Goal: Check status

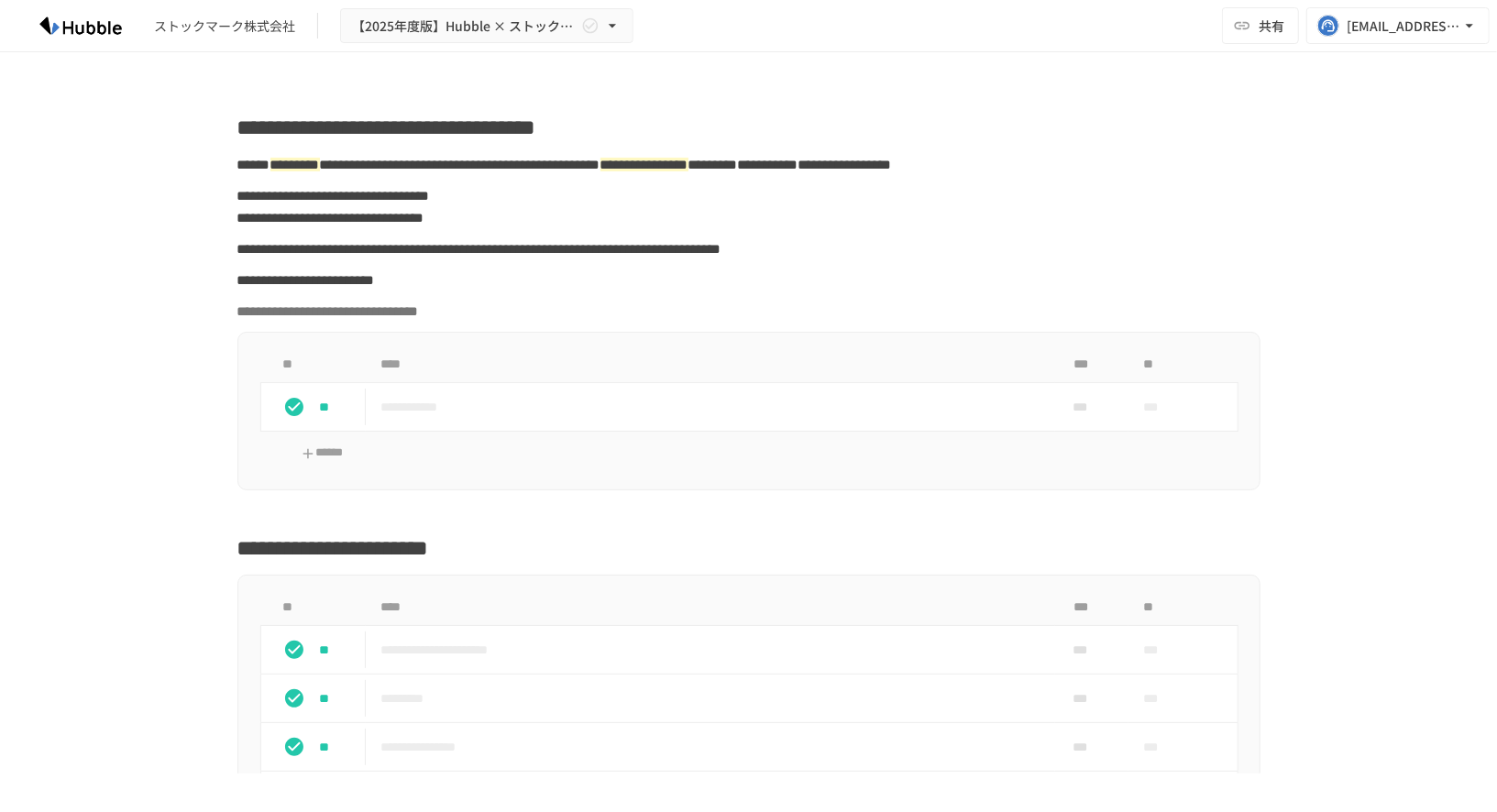
scroll to position [1323, 0]
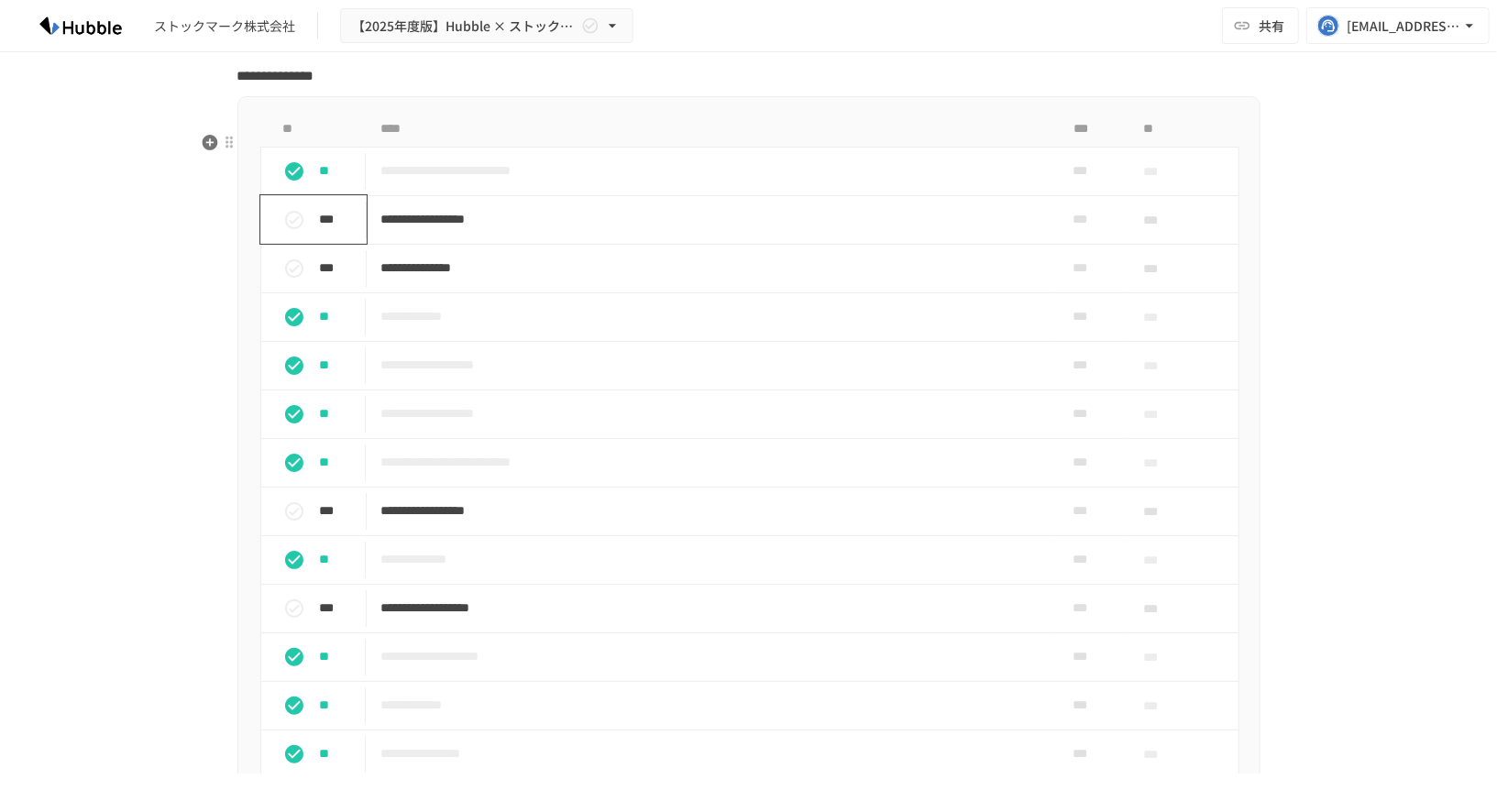
click at [299, 231] on icon "status" at bounding box center [294, 219] width 22 height 22
click at [296, 280] on icon "status" at bounding box center [294, 268] width 22 height 22
click at [298, 521] on icon "status" at bounding box center [293, 510] width 18 height 18
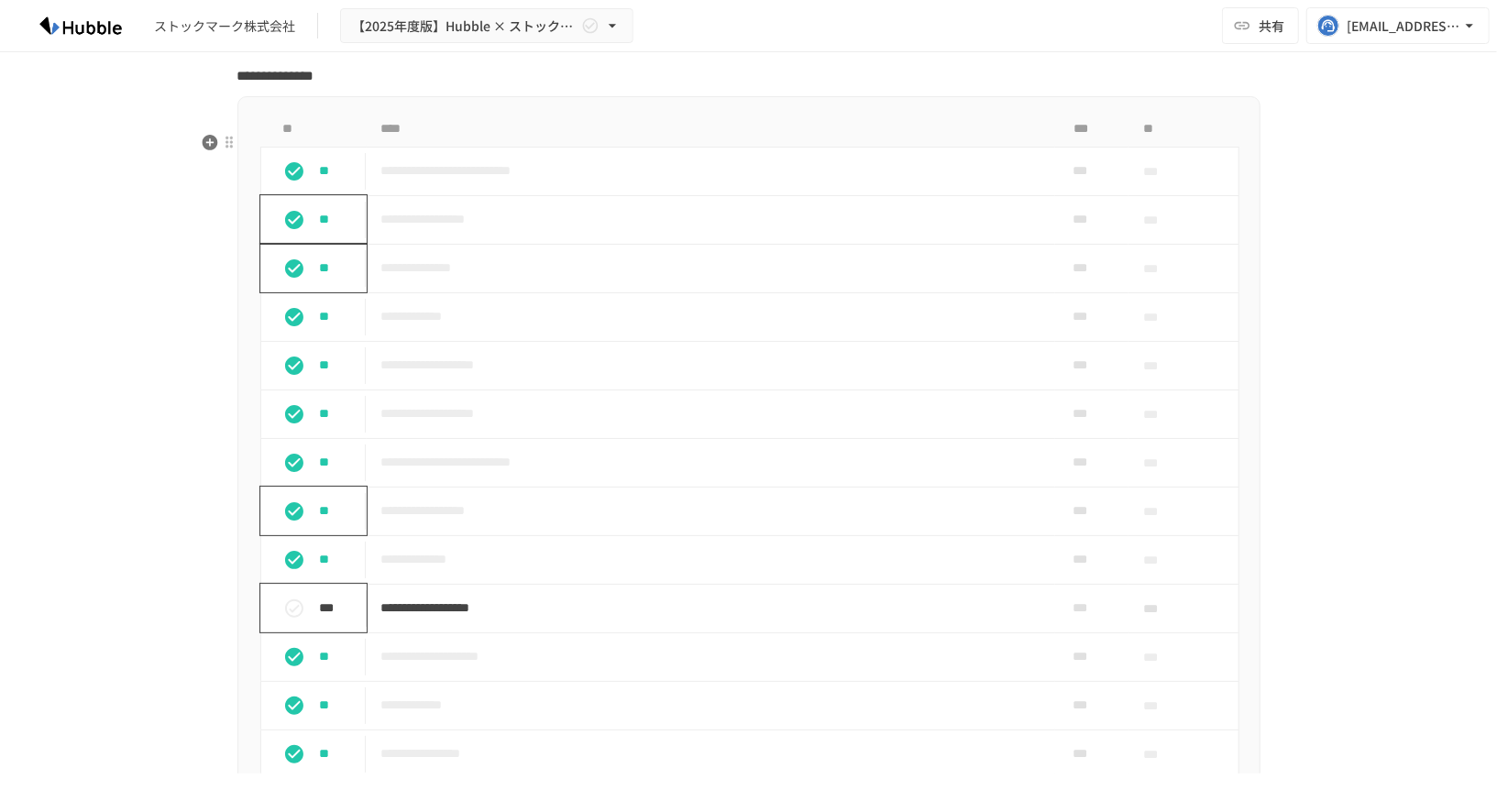
click at [298, 619] on icon "status" at bounding box center [294, 608] width 22 height 22
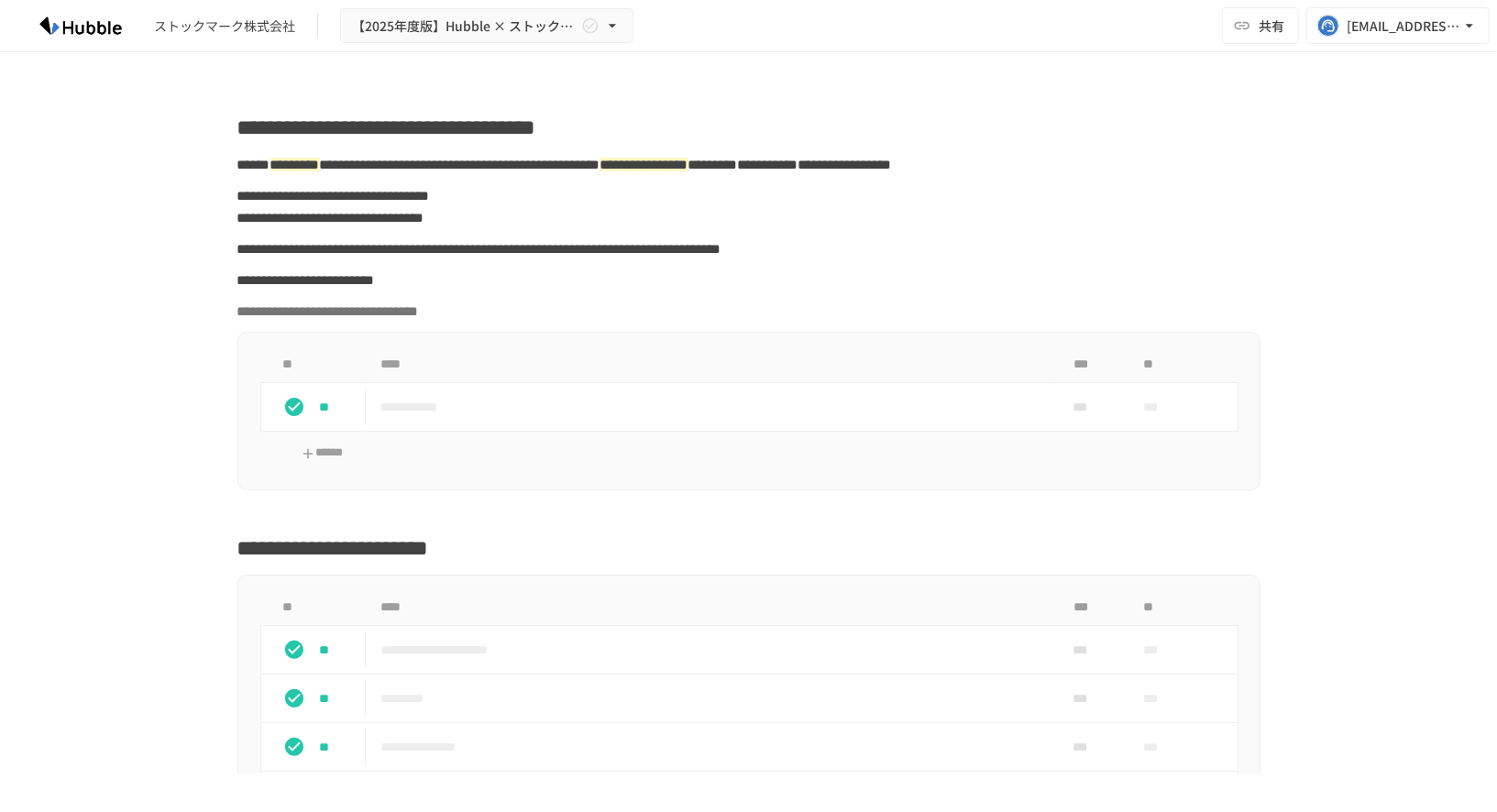
click at [142, 250] on div "**********" at bounding box center [748, 413] width 1497 height 721
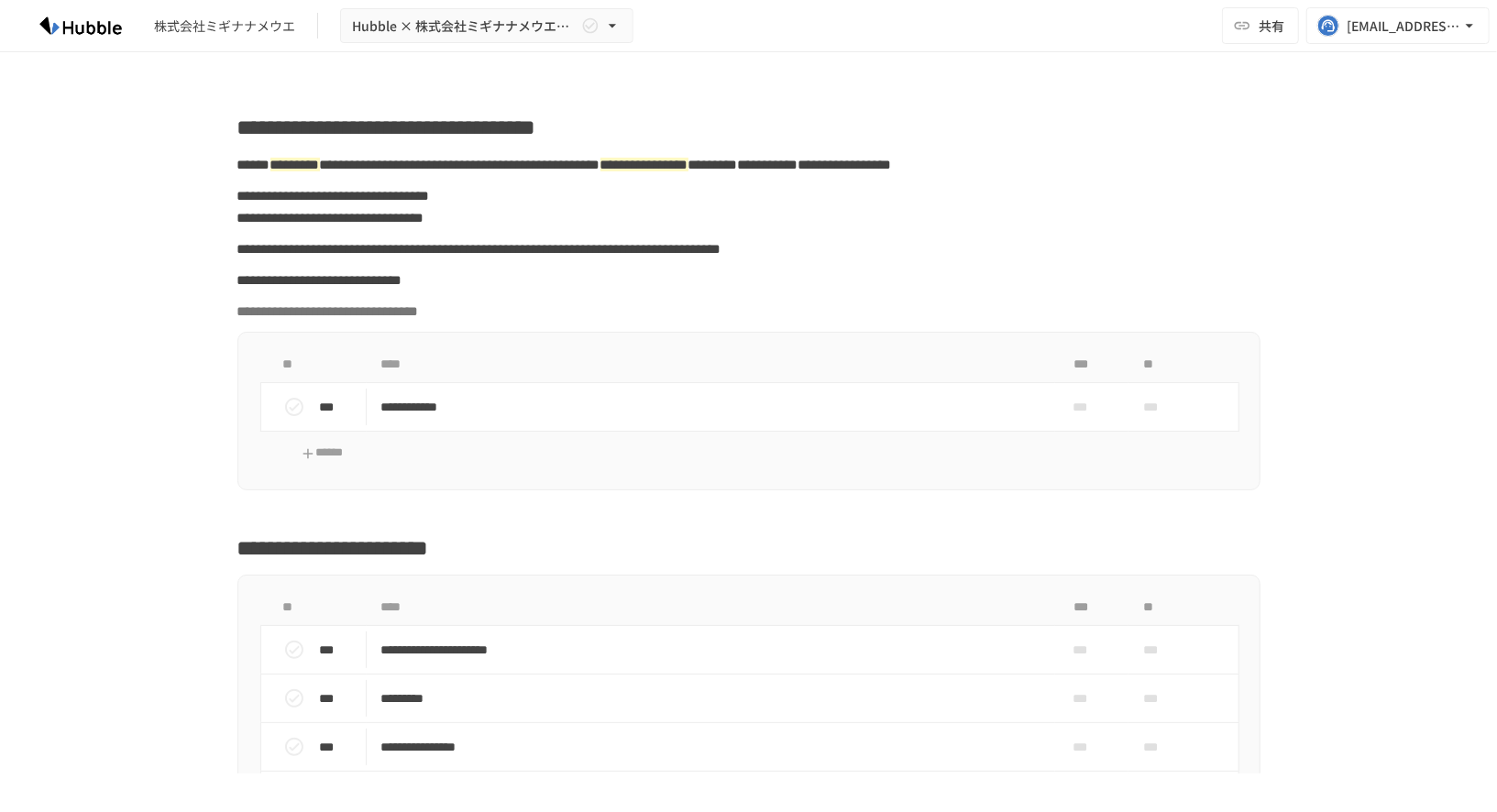
scroll to position [2045, 0]
